Goal: Task Accomplishment & Management: Complete application form

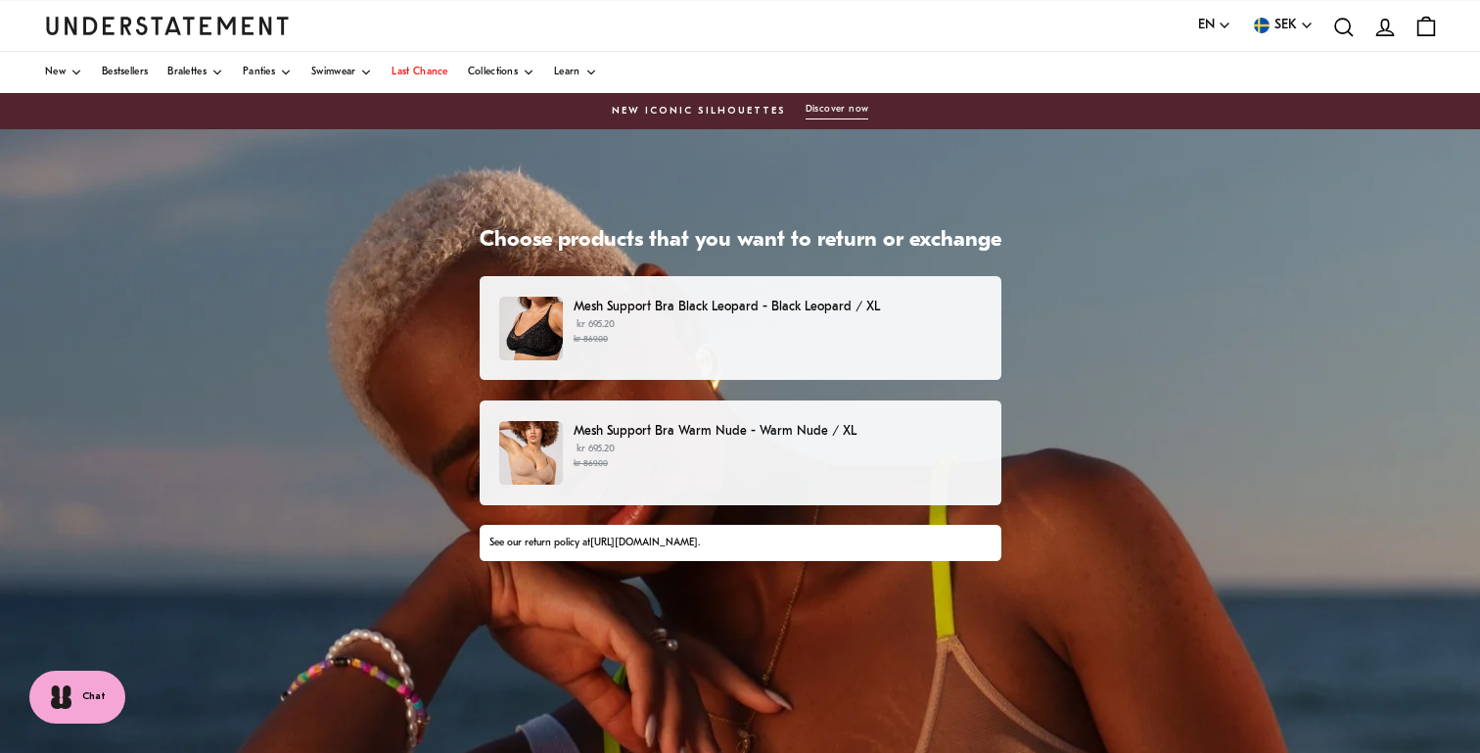
click at [845, 327] on p "kr 695.20 kr 869.00" at bounding box center [776, 331] width 407 height 29
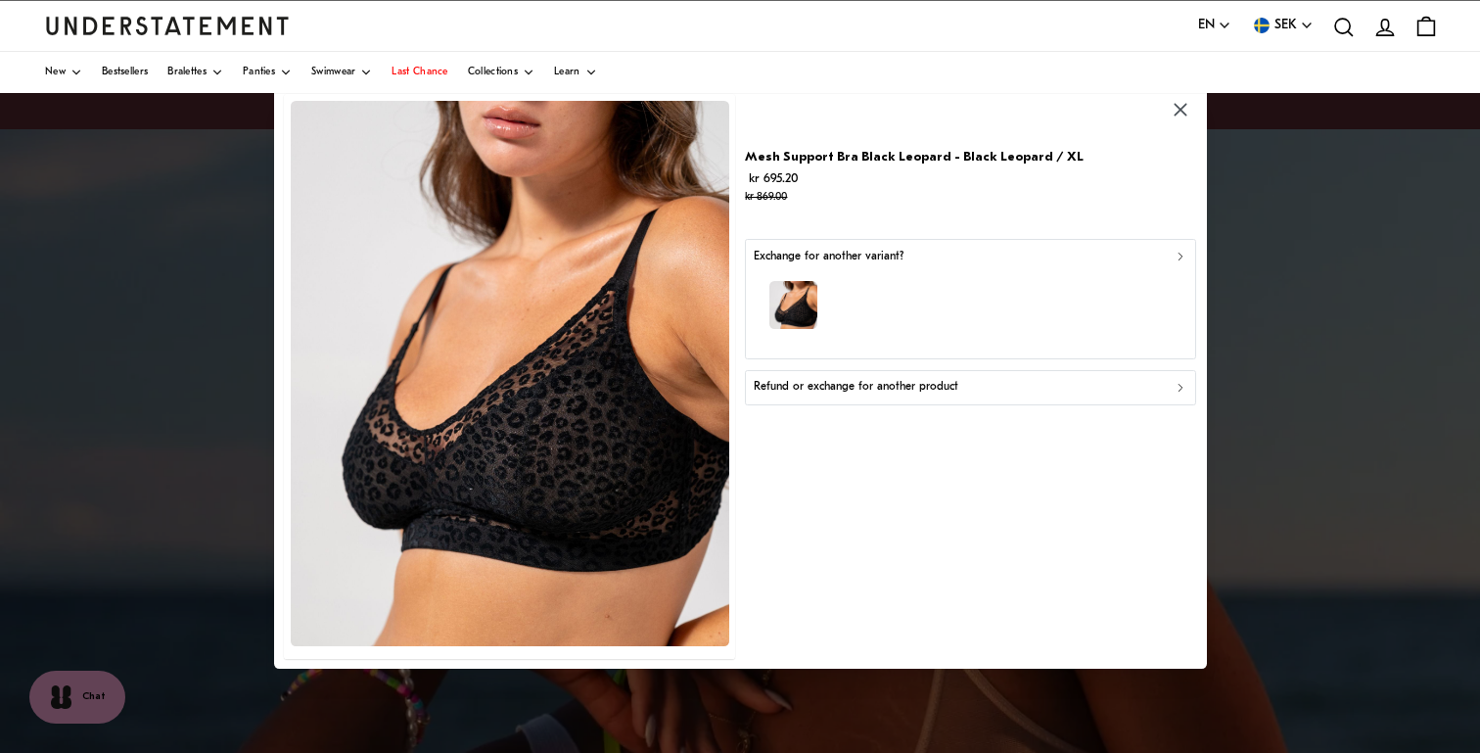
click at [888, 332] on div "button" at bounding box center [971, 307] width 434 height 85
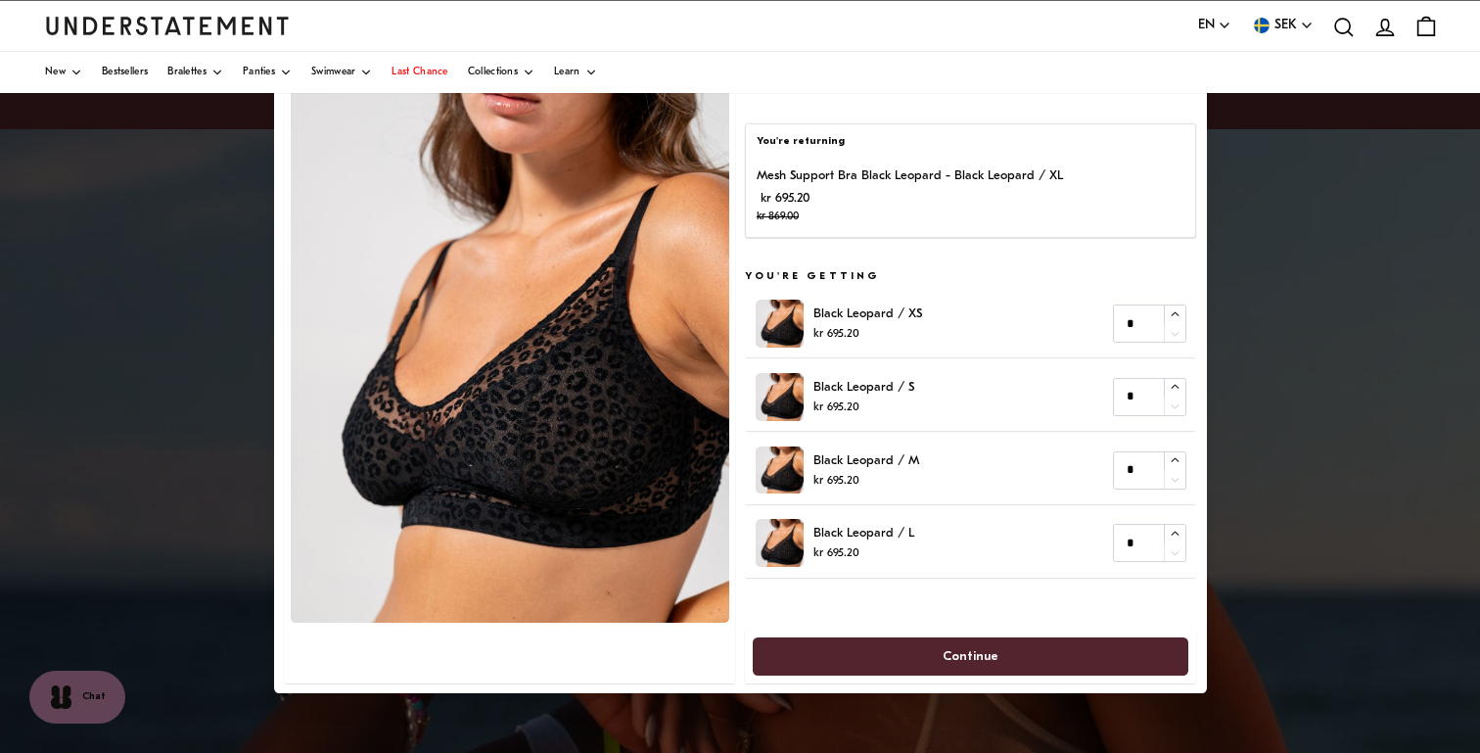
click at [628, 273] on img at bounding box center [510, 348] width 438 height 545
click at [191, 266] on div at bounding box center [740, 376] width 1480 height 753
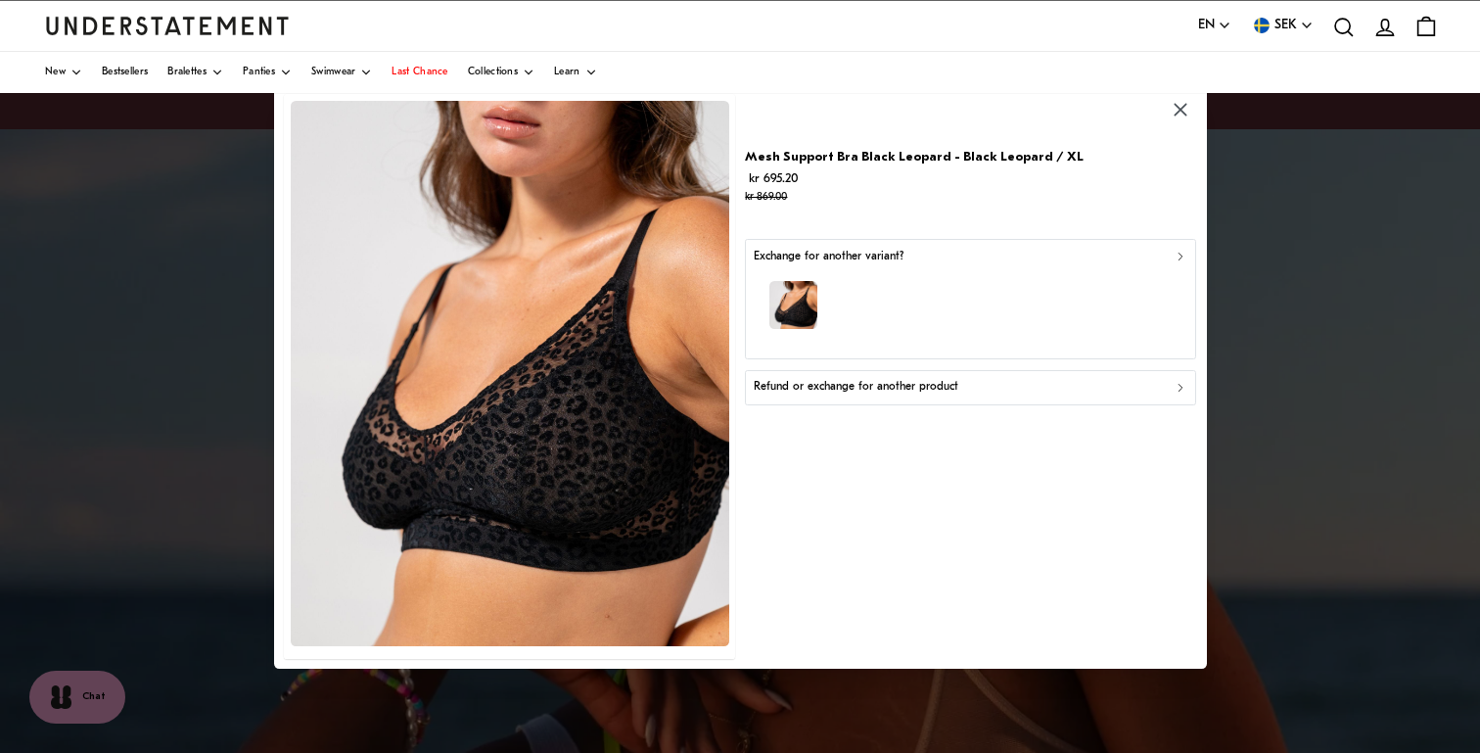
click at [886, 391] on p "Refund or exchange for another product" at bounding box center [856, 387] width 205 height 19
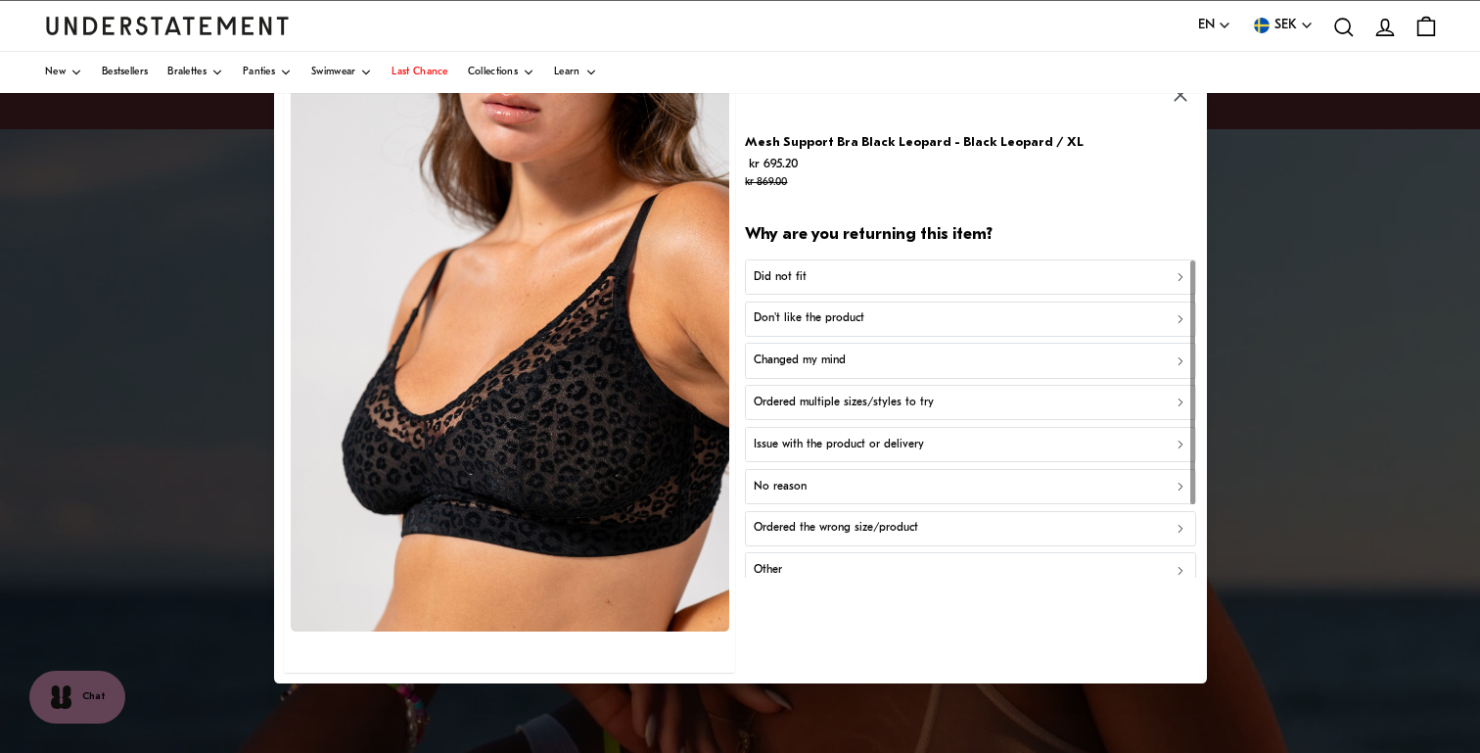
click at [894, 443] on p "Issue with the product or delivery" at bounding box center [839, 444] width 170 height 19
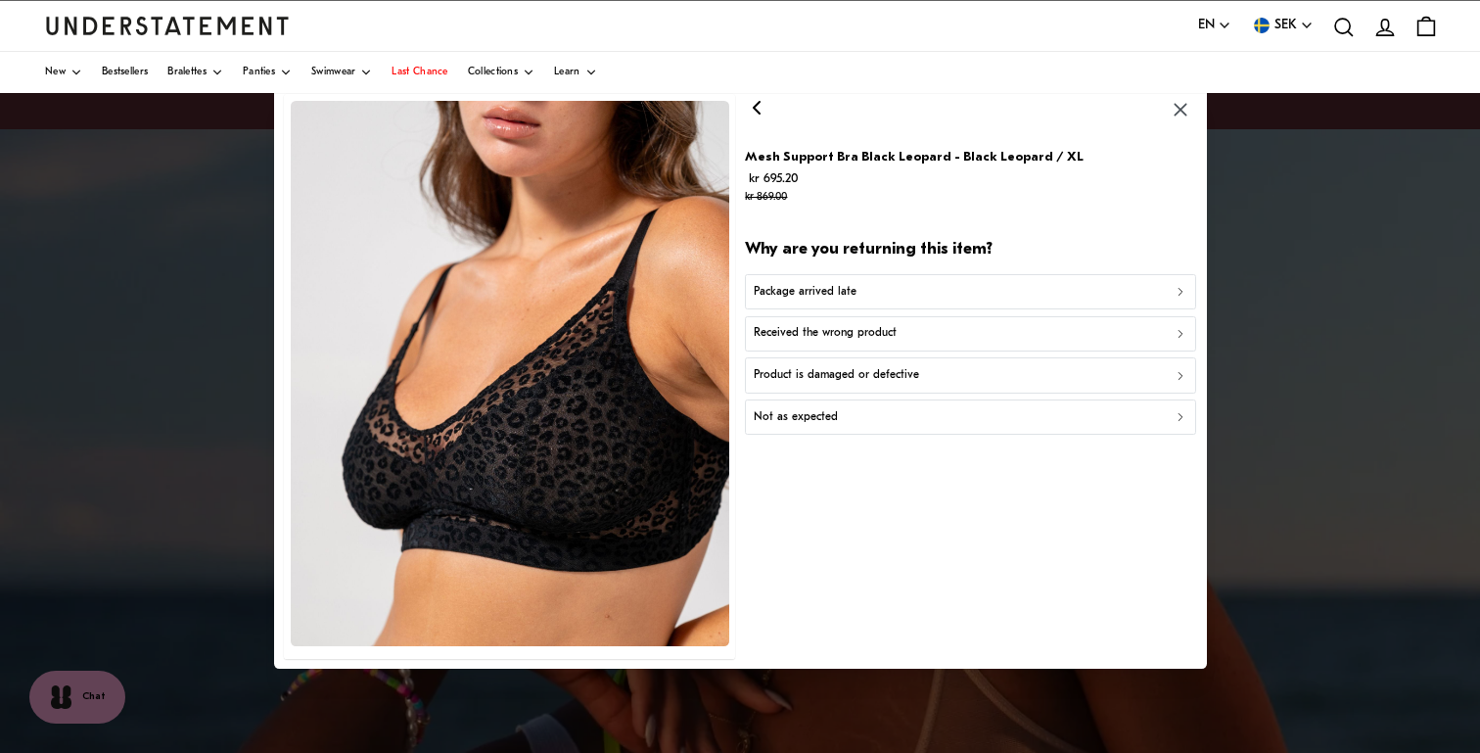
click at [913, 381] on p "Product is damaged or defective" at bounding box center [836, 375] width 165 height 19
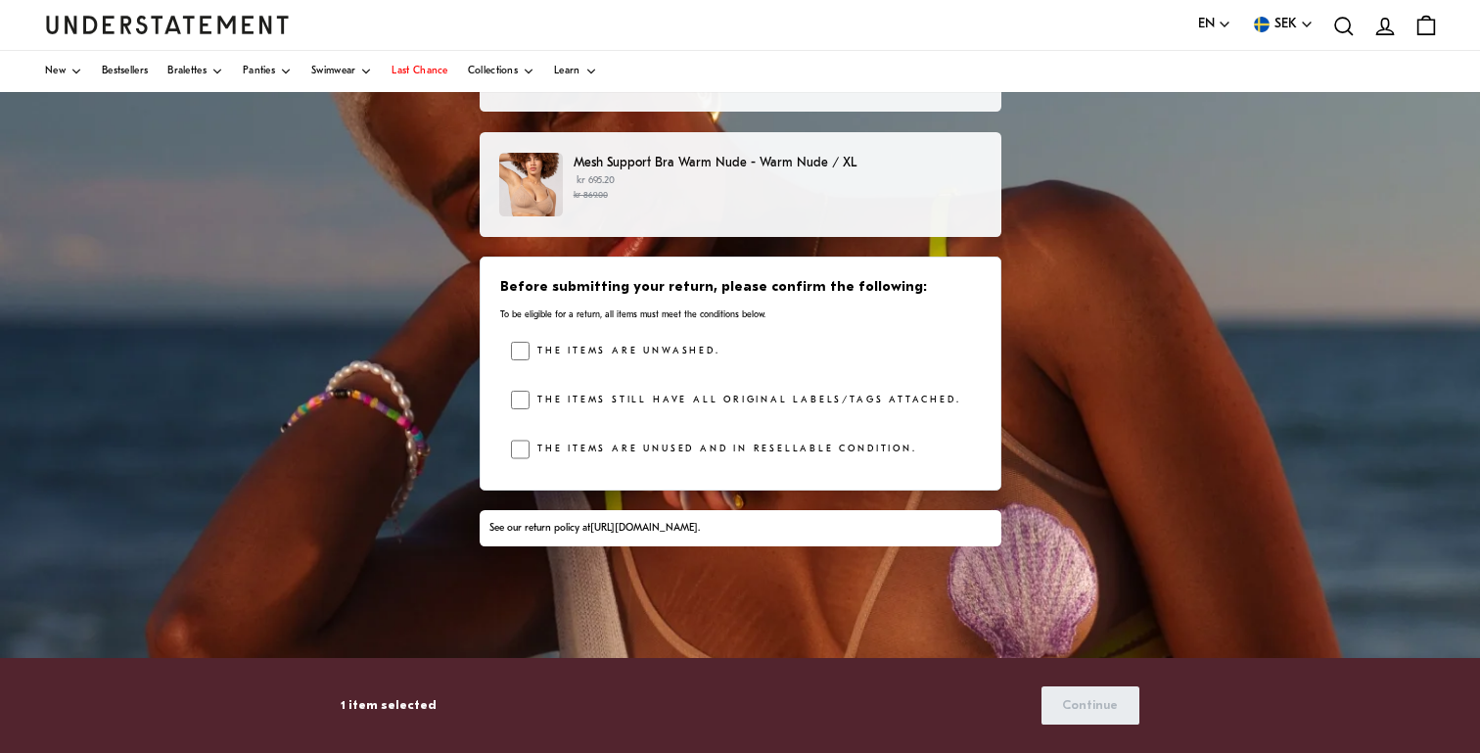
scroll to position [274, 0]
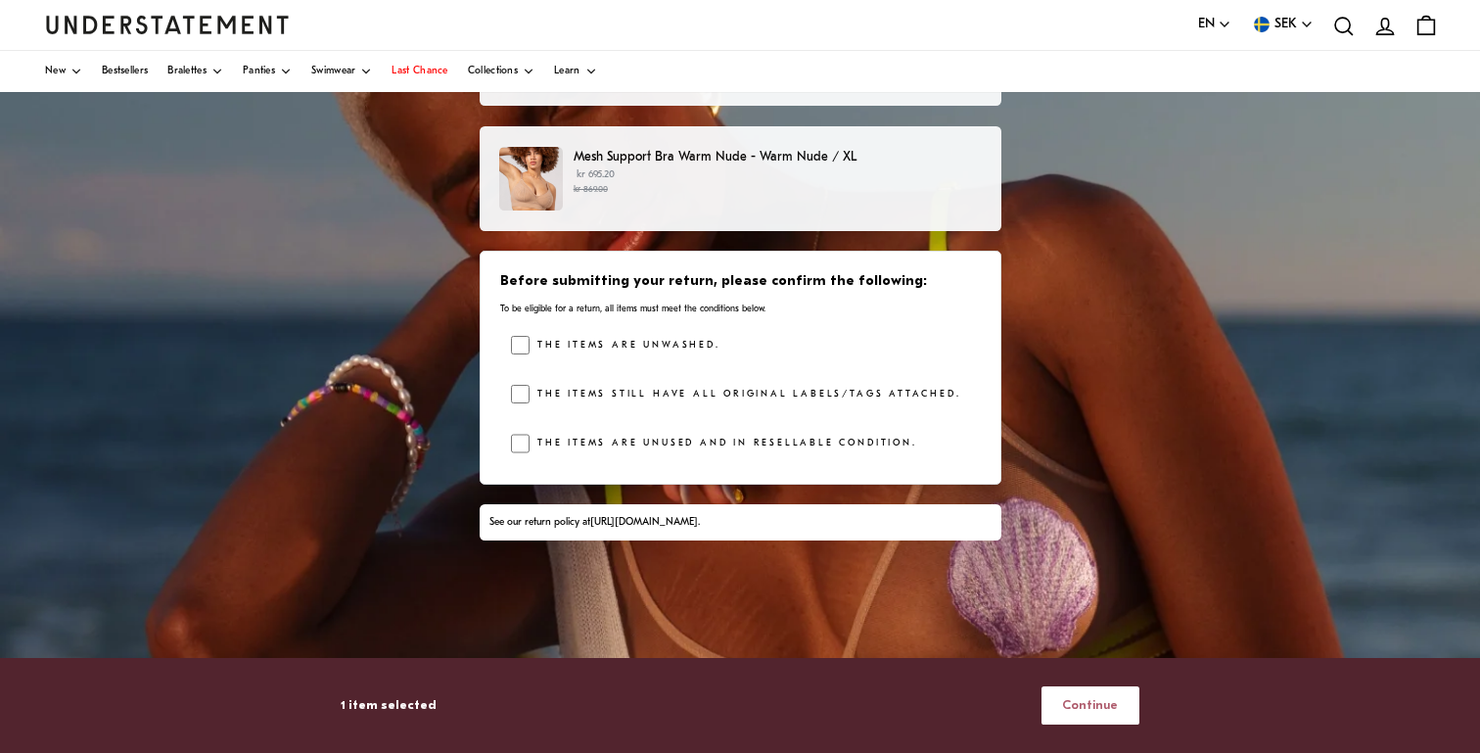
click at [1100, 712] on span "Continue" at bounding box center [1090, 705] width 56 height 36
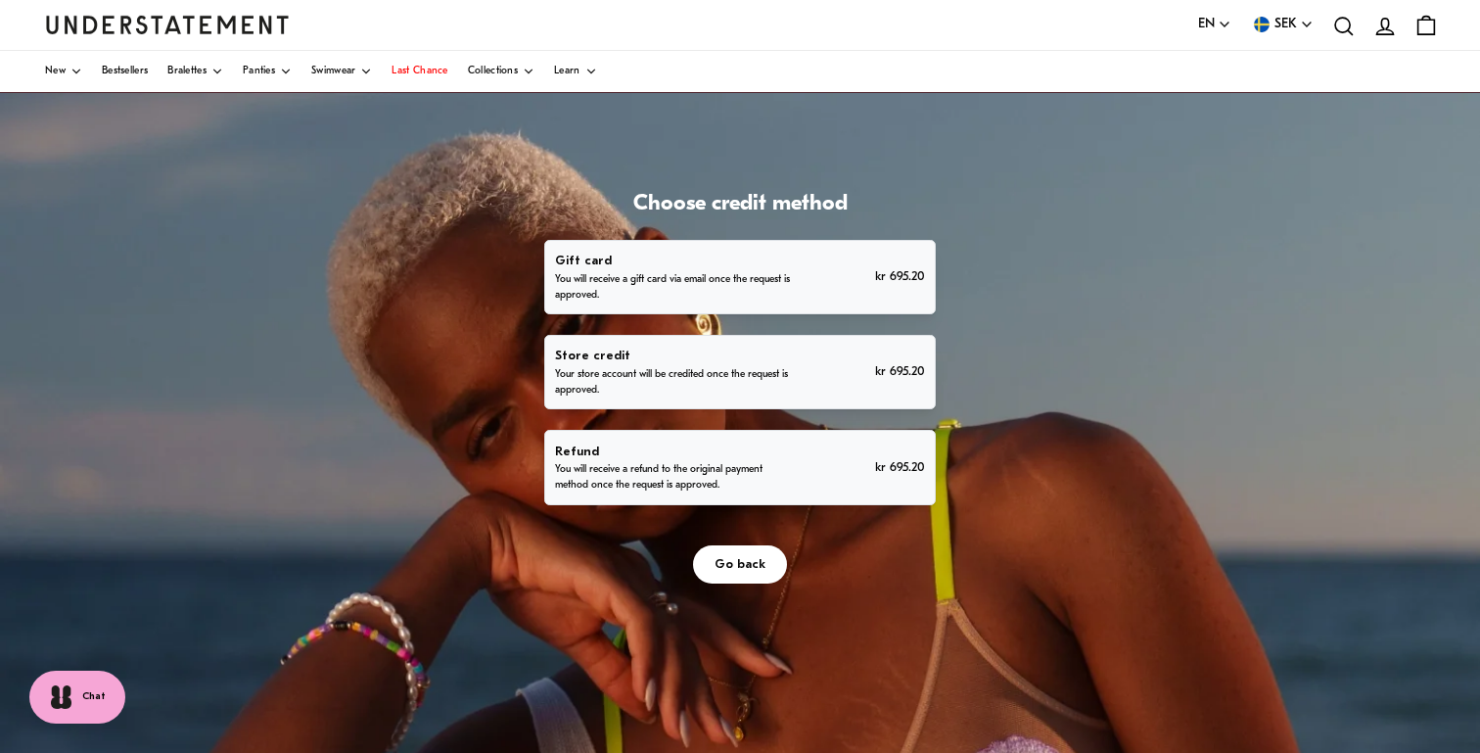
scroll to position [24, 0]
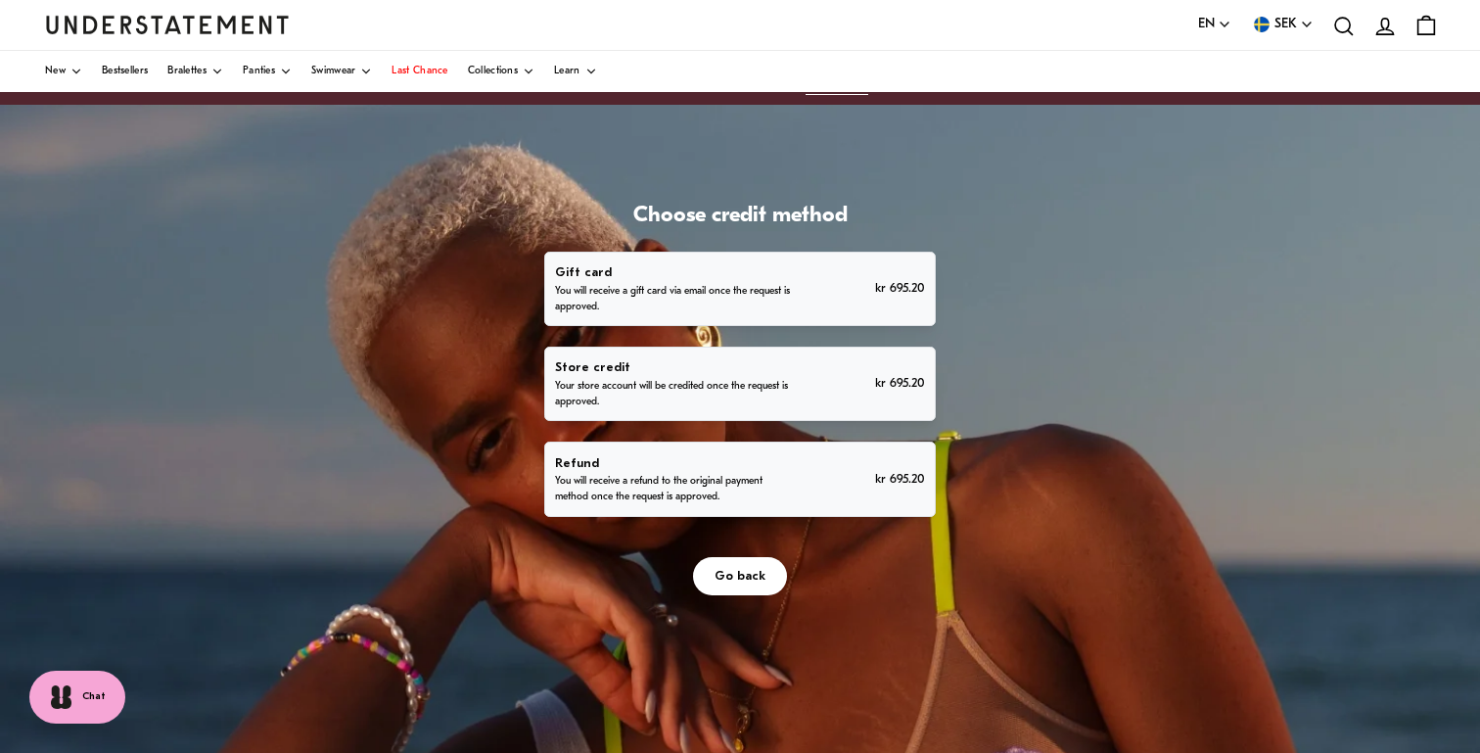
click at [821, 302] on div "Gift card You will receive a gift card via email once the request is approved. …" at bounding box center [739, 288] width 369 height 53
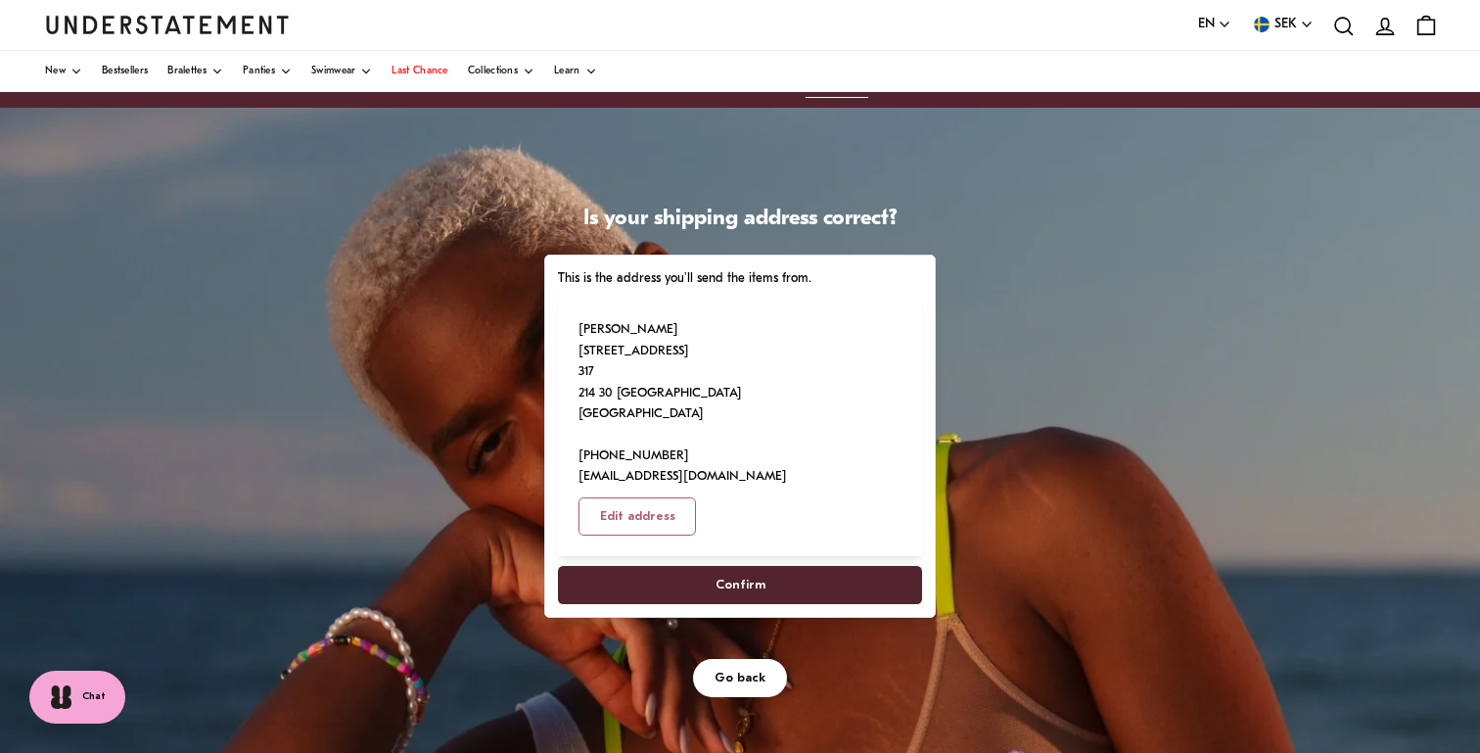
scroll to position [23, 0]
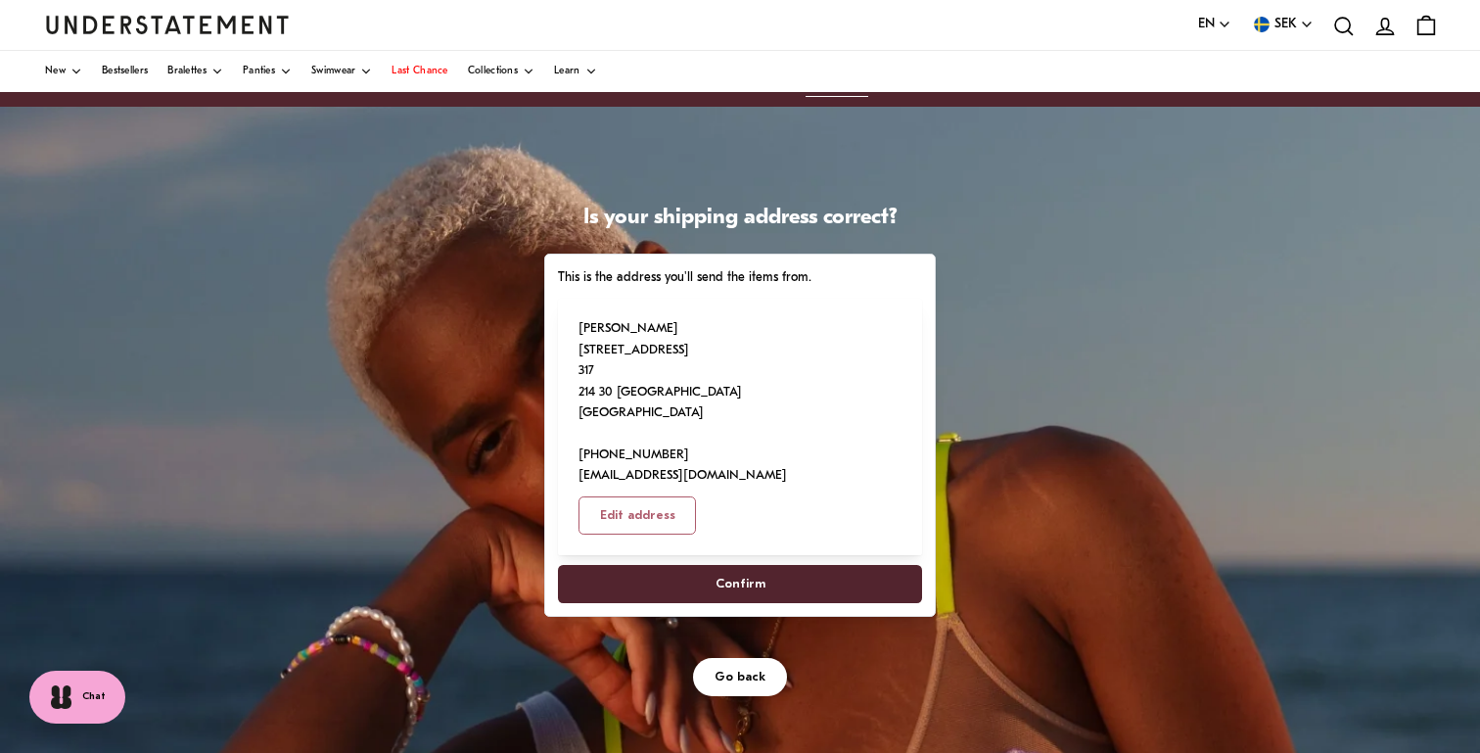
click at [757, 566] on span "Confirm" at bounding box center [740, 584] width 50 height 36
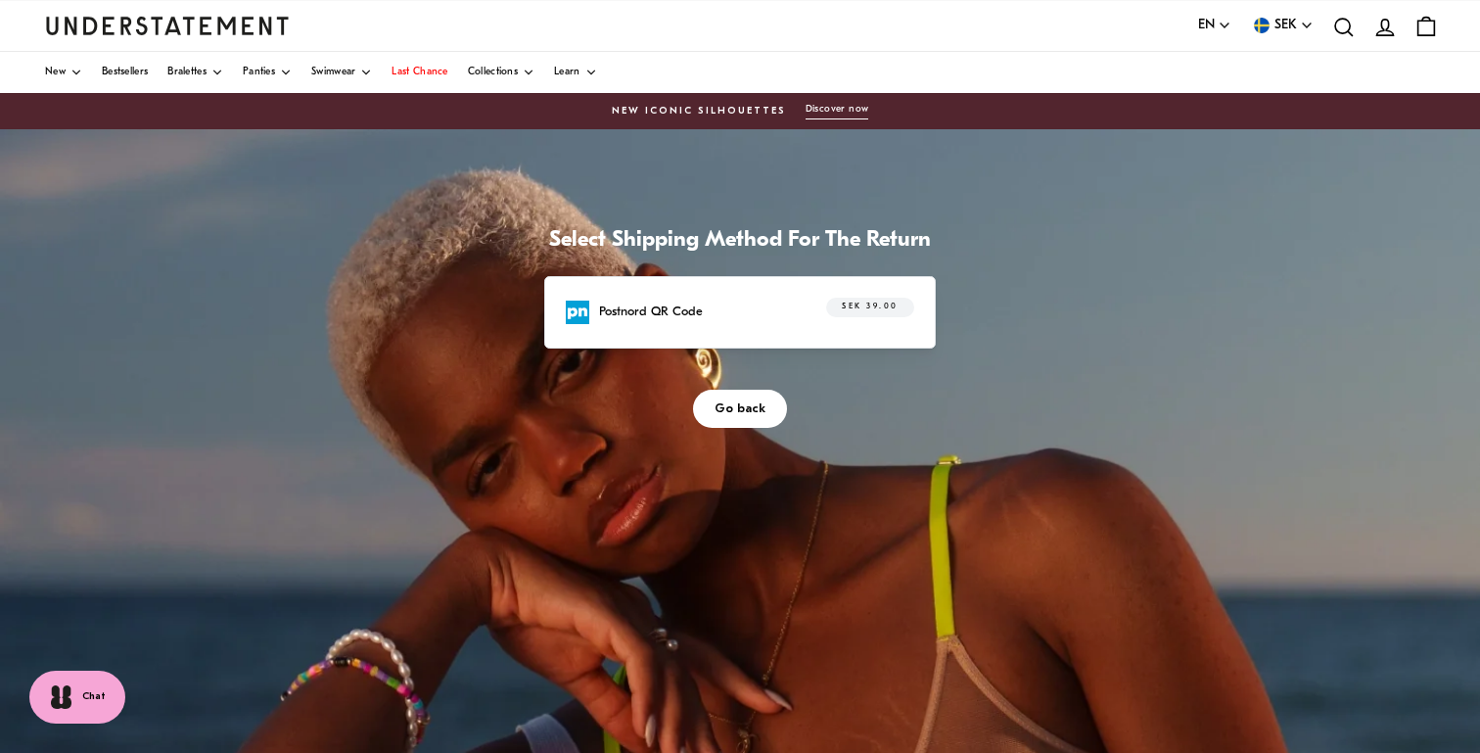
click at [803, 316] on div "SEK 39.00" at bounding box center [859, 313] width 112 height 30
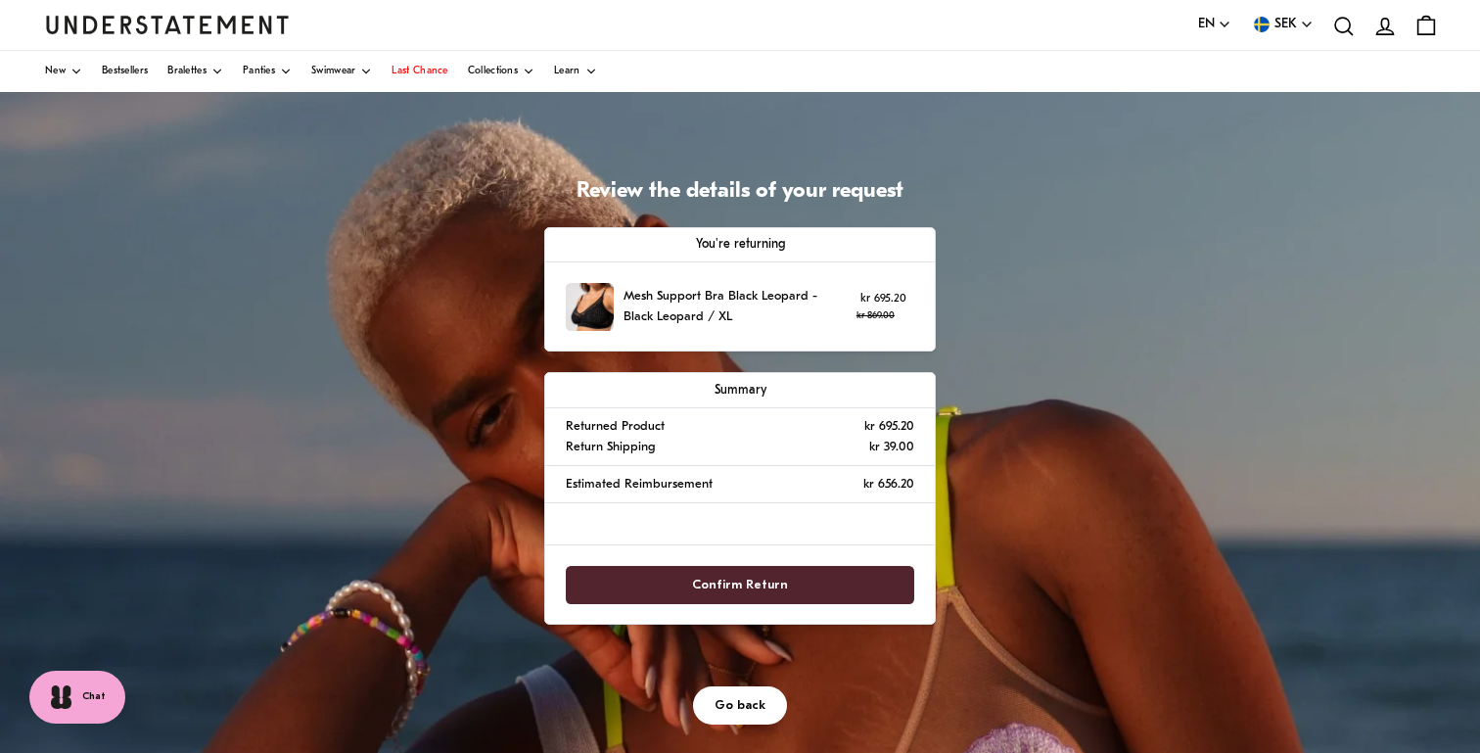
scroll to position [53, 0]
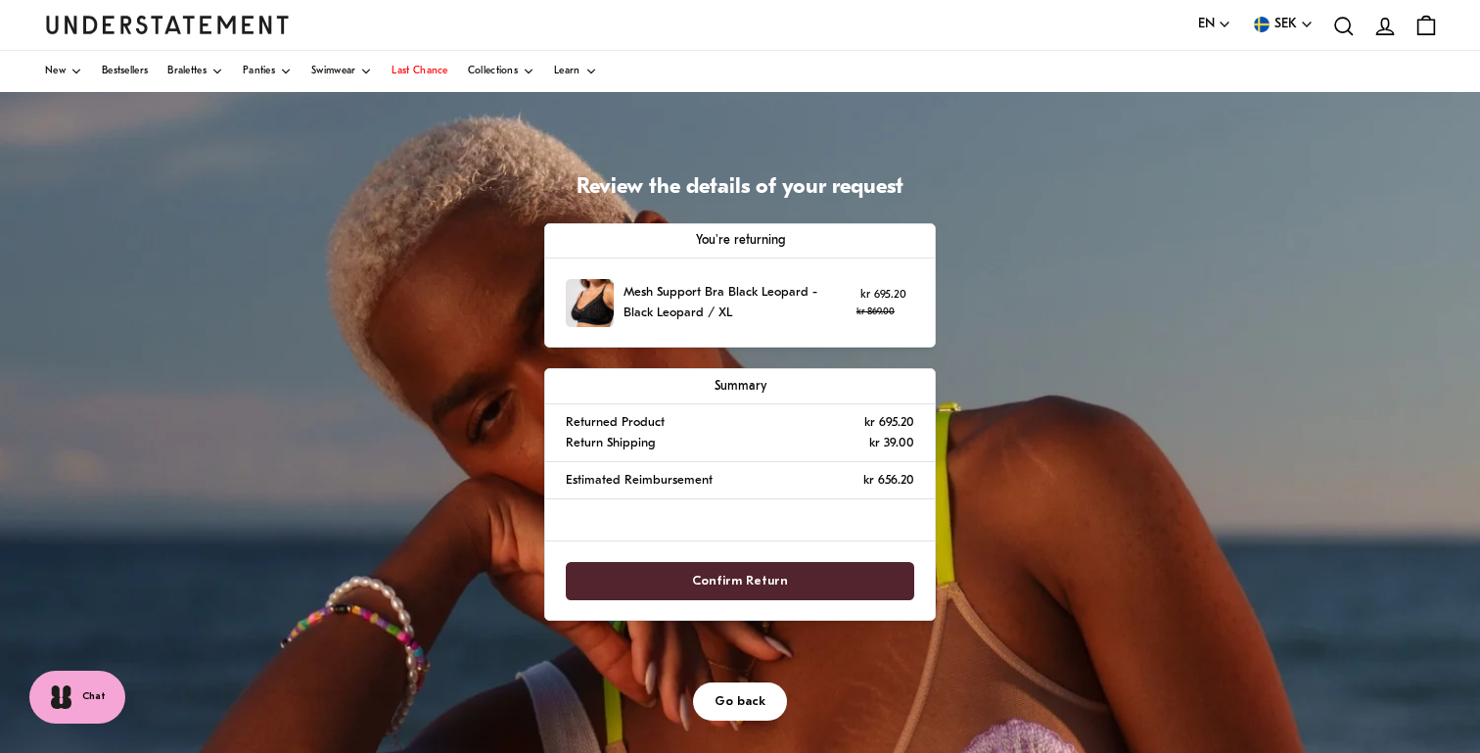
click at [775, 574] on span "Confirm Return" at bounding box center [740, 581] width 96 height 36
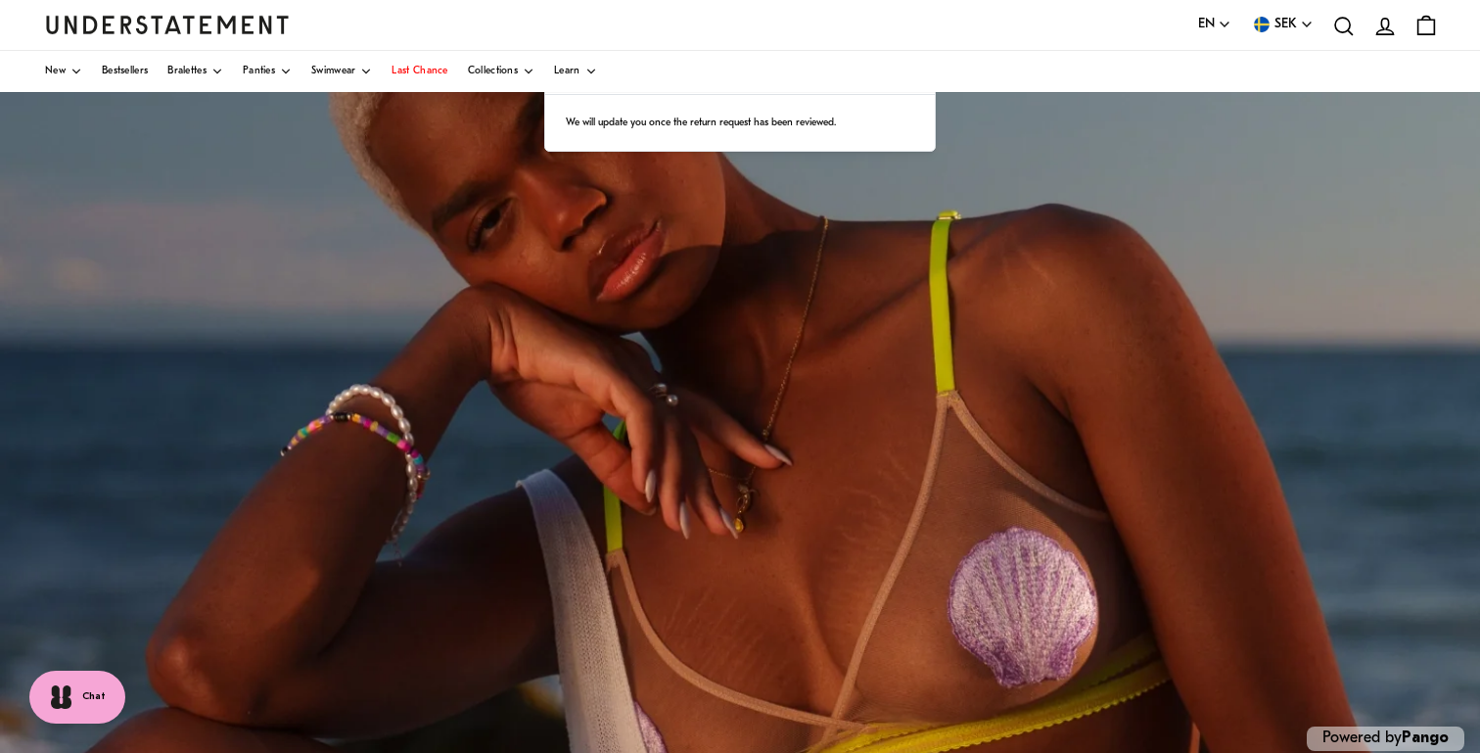
scroll to position [194, 0]
